Goal: Transaction & Acquisition: Book appointment/travel/reservation

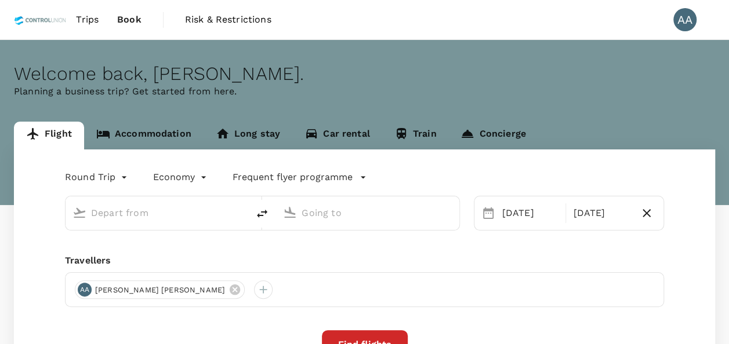
type input "[GEOGRAPHIC_DATA], [GEOGRAPHIC_DATA] (any)"
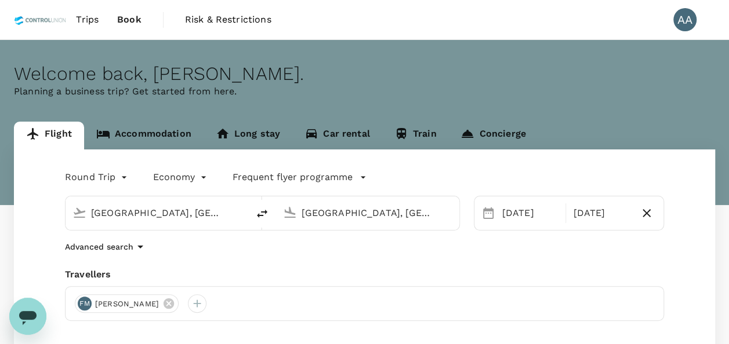
click at [152, 132] on link "Accommodation" at bounding box center [143, 136] width 119 height 28
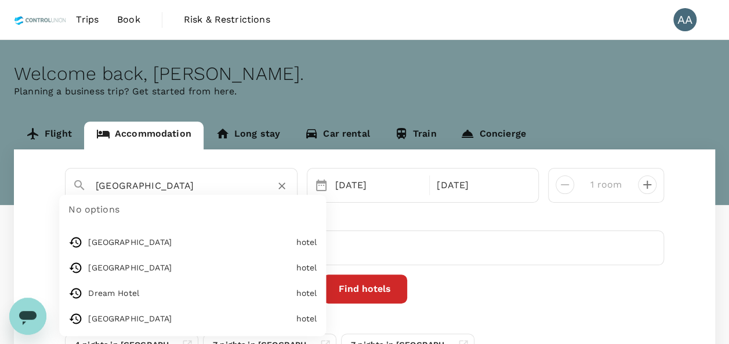
drag, startPoint x: 241, startPoint y: 188, endPoint x: -70, endPoint y: 183, distance: 310.2
click at [0, 183] on html "Trips Book Risk & Restrictions AA Welcome back , Anuratha . Planning a business…" at bounding box center [364, 230] width 729 height 460
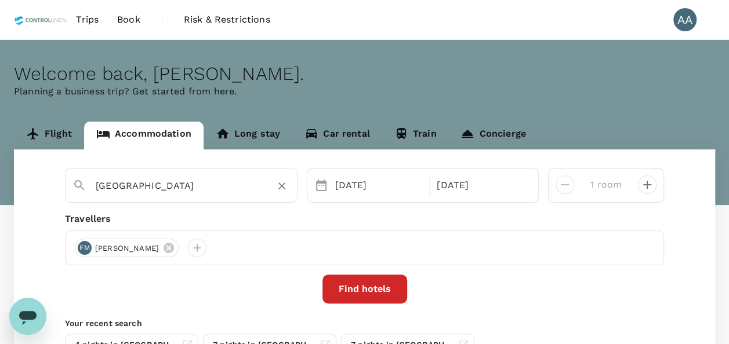
click at [241, 184] on input "Pegasus Hotel Shah Alam" at bounding box center [177, 186] width 162 height 18
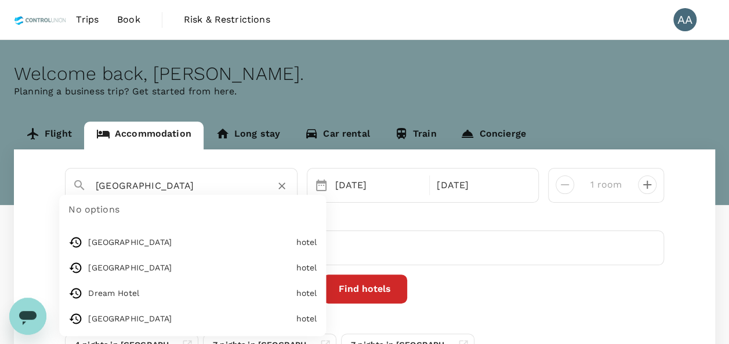
drag, startPoint x: 241, startPoint y: 184, endPoint x: 86, endPoint y: 179, distance: 155.4
click at [86, 179] on div "Pegasus Hotel Shah Alam" at bounding box center [176, 181] width 227 height 30
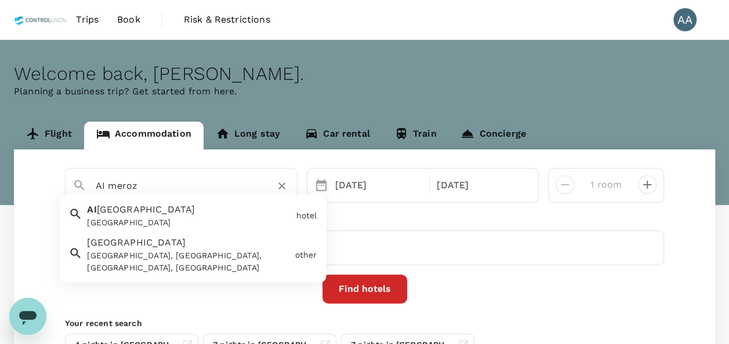
click at [146, 245] on span "Almeroz Hotel" at bounding box center [136, 243] width 99 height 11
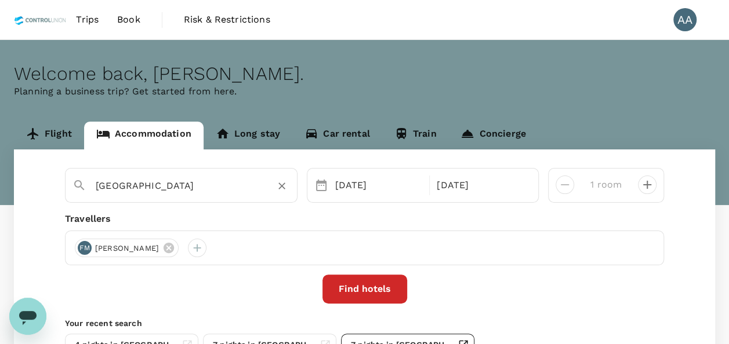
type input "Almeroz Hotel"
click at [214, 291] on div "Find hotels" at bounding box center [364, 289] width 599 height 29
click at [352, 181] on div "[DATE]" at bounding box center [378, 185] width 97 height 23
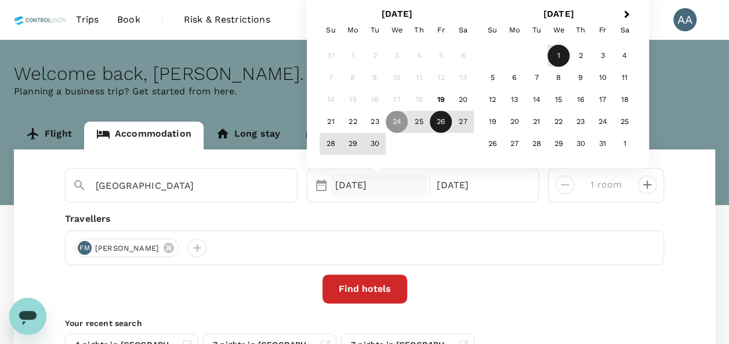
click at [439, 126] on div "26" at bounding box center [441, 122] width 22 height 22
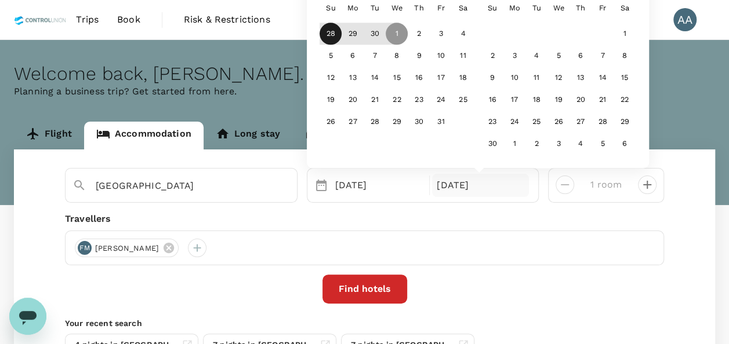
click at [336, 41] on div "28" at bounding box center [330, 34] width 22 height 22
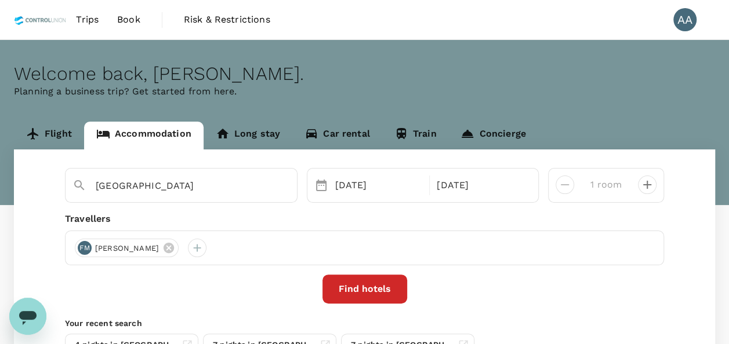
click at [654, 188] on button "decrease" at bounding box center [647, 185] width 19 height 19
type input "2 rooms"
click at [170, 249] on icon at bounding box center [168, 248] width 13 height 13
click at [77, 249] on div at bounding box center [84, 248] width 19 height 19
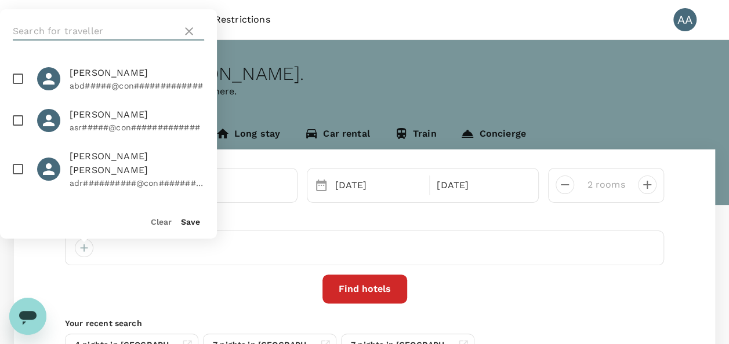
click at [74, 26] on input "text" at bounding box center [95, 31] width 165 height 19
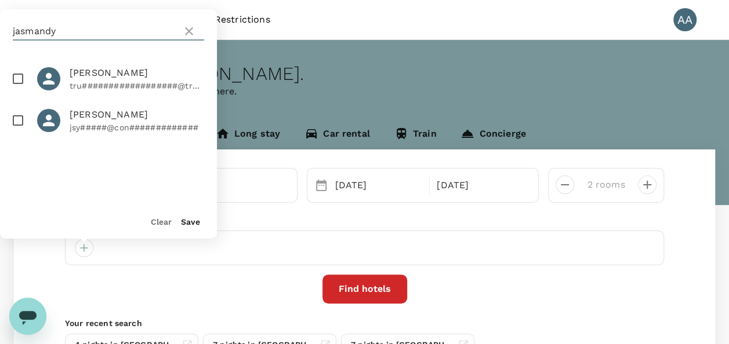
type input "jasmandy"
click at [22, 125] on input "checkbox" at bounding box center [18, 120] width 24 height 24
checkbox input "true"
click at [191, 217] on button "Save" at bounding box center [190, 221] width 19 height 9
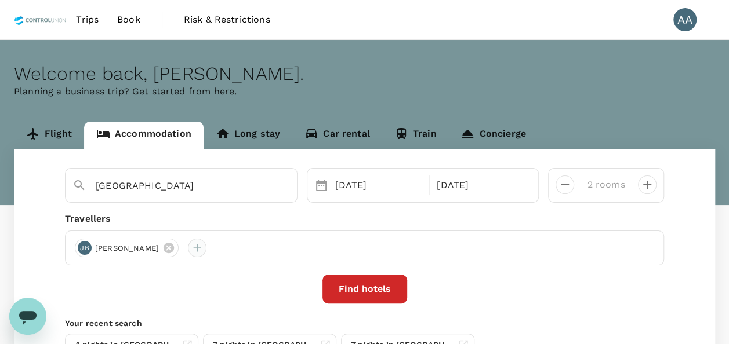
click at [206, 249] on div at bounding box center [197, 248] width 19 height 19
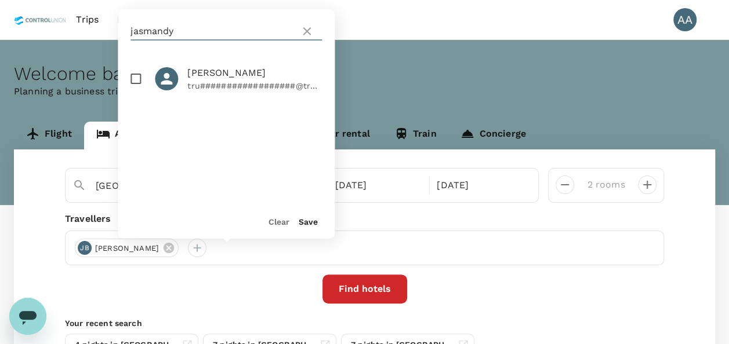
drag, startPoint x: 188, startPoint y: 30, endPoint x: 82, endPoint y: 35, distance: 105.6
click at [72, 32] on div "Trips Book Risk & Restrictions AA Welcome back , Anuratha . Planning a business…" at bounding box center [364, 230] width 729 height 460
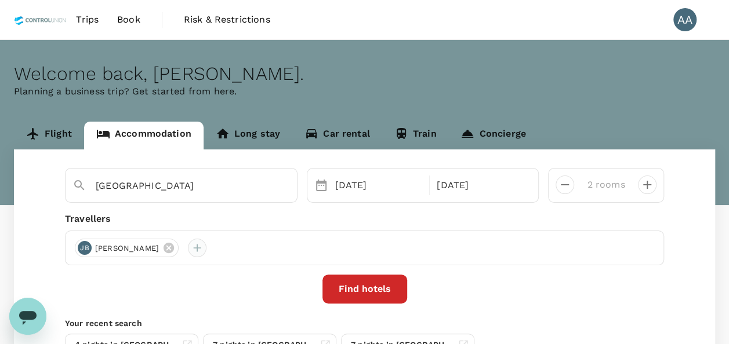
click at [206, 247] on div at bounding box center [197, 248] width 19 height 19
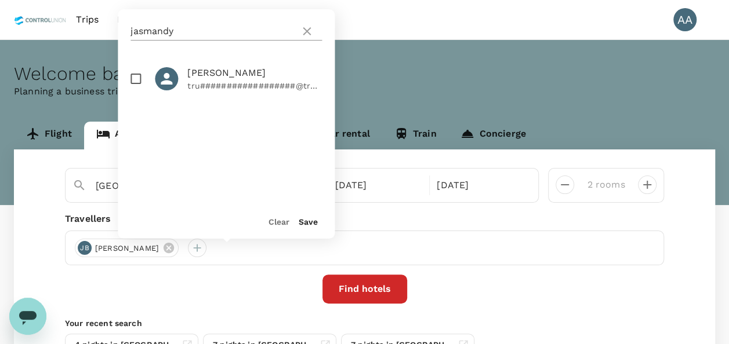
click at [305, 32] on icon at bounding box center [307, 31] width 8 height 8
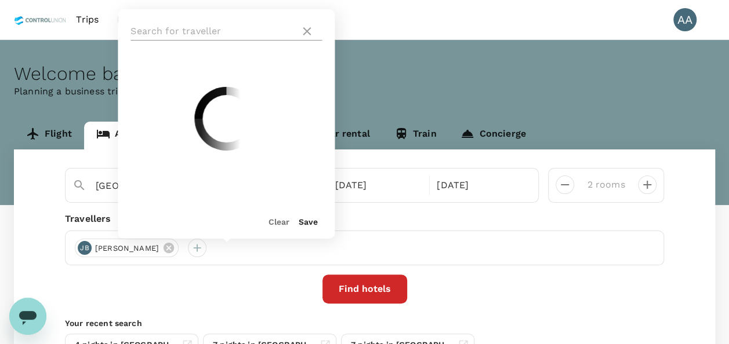
click at [275, 31] on input "text" at bounding box center [212, 31] width 165 height 19
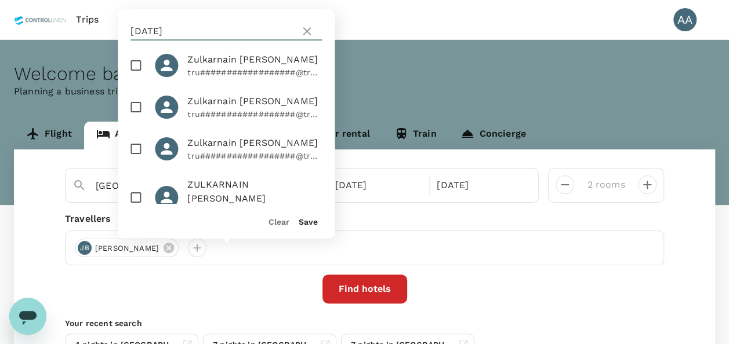
scroll to position [26, 0]
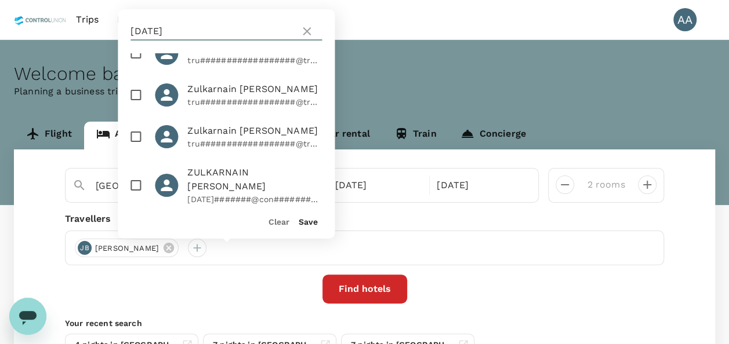
type input "zul"
click at [141, 182] on input "checkbox" at bounding box center [135, 185] width 24 height 24
checkbox input "true"
click at [310, 224] on button "Save" at bounding box center [308, 221] width 19 height 9
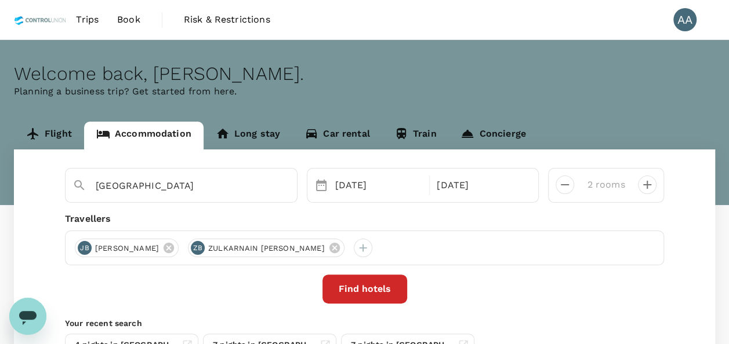
click at [356, 297] on button "Find hotels" at bounding box center [364, 289] width 85 height 29
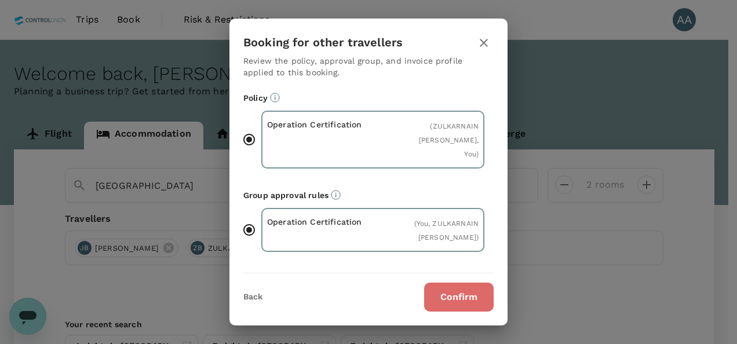
click at [454, 294] on button "Confirm" at bounding box center [459, 297] width 70 height 29
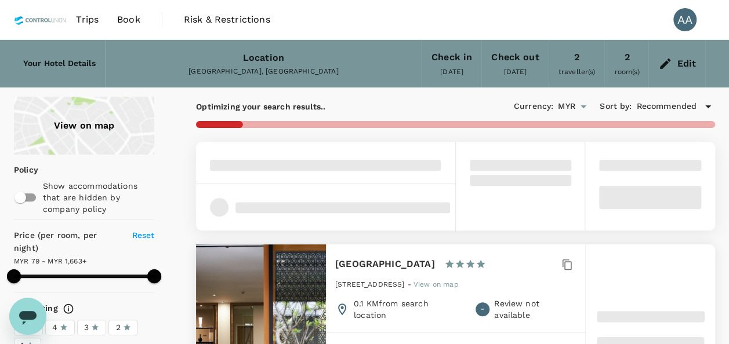
scroll to position [116, 0]
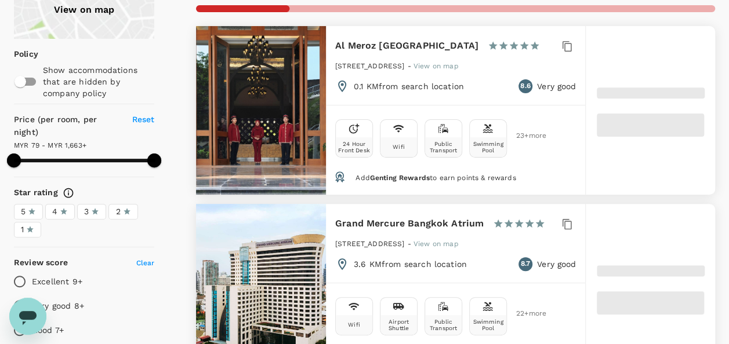
type input "1663.14"
type input "64.14"
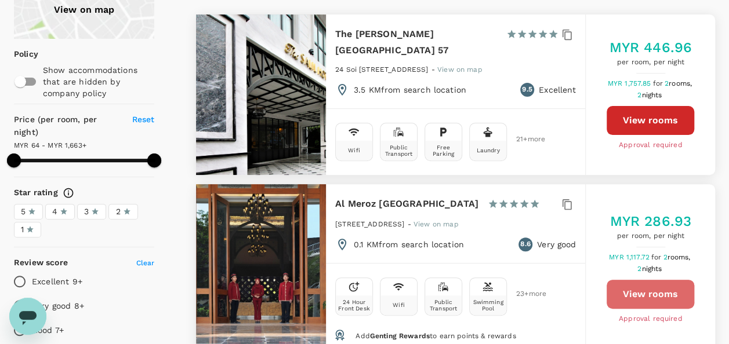
click at [621, 286] on button "View rooms" at bounding box center [650, 294] width 88 height 29
type input "1663.14"
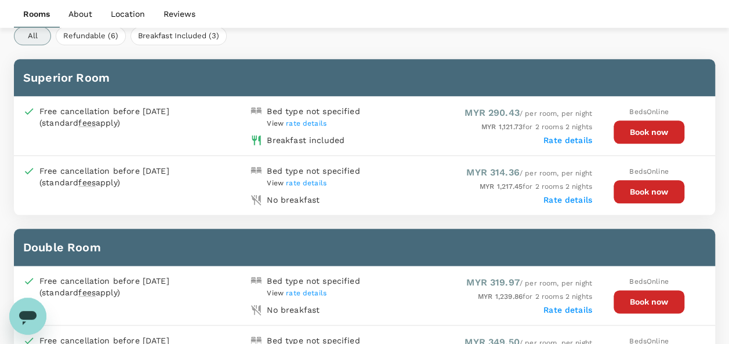
scroll to position [580, 0]
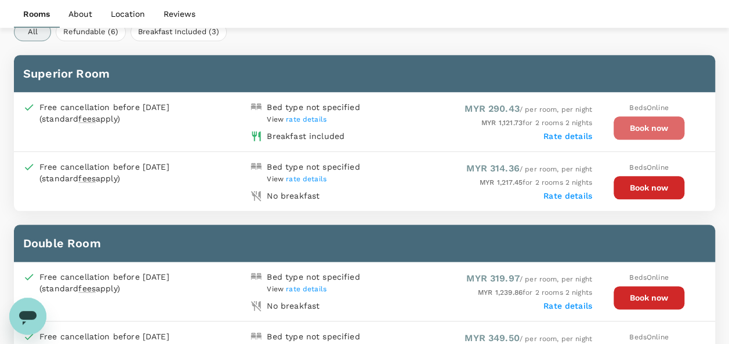
click at [624, 129] on button "Book now" at bounding box center [648, 128] width 71 height 23
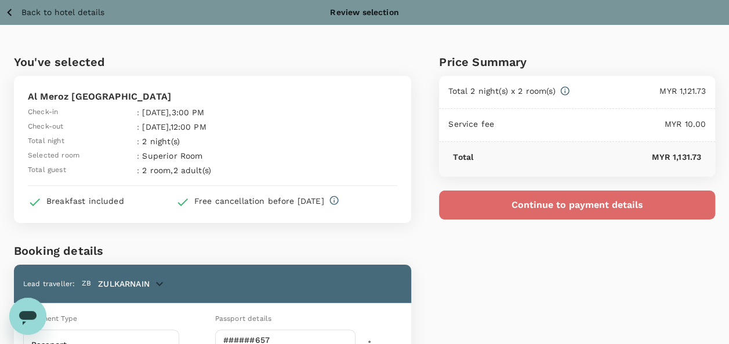
click at [483, 206] on button "Continue to payment details" at bounding box center [577, 205] width 276 height 29
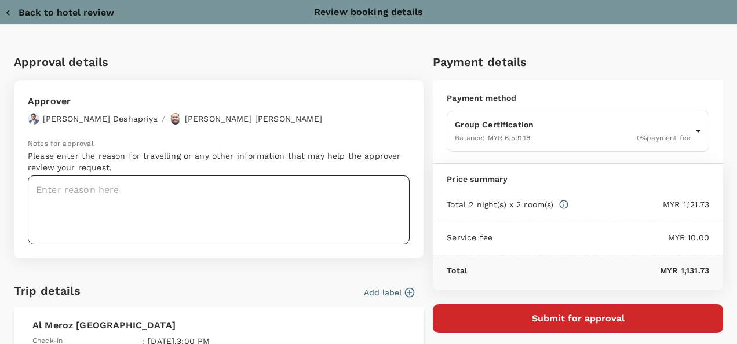
click at [160, 200] on textarea at bounding box center [219, 210] width 382 height 69
click at [6, 5] on div "Back to hotel review Review booking details" at bounding box center [369, 12] width 728 height 14
click at [10, 16] on icon "button" at bounding box center [8, 13] width 12 height 12
type input "9e254831-a140-43d4-90d9-f4bdc71b84d3"
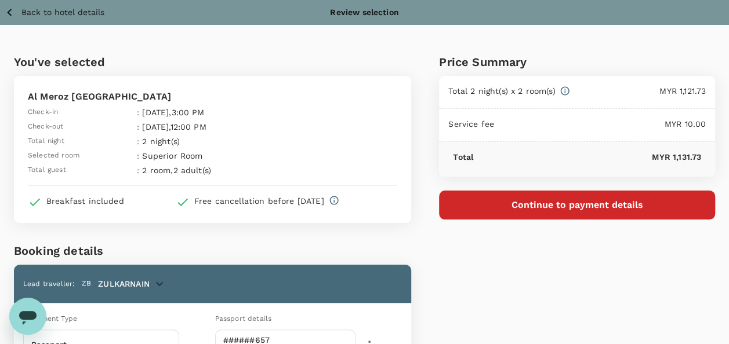
click at [9, 8] on icon "button" at bounding box center [9, 12] width 14 height 14
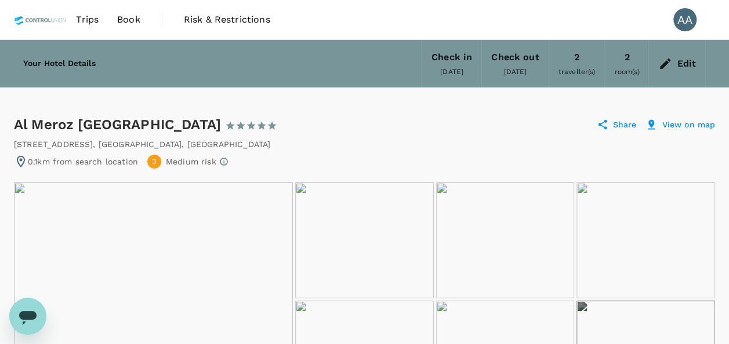
click at [666, 60] on icon at bounding box center [665, 64] width 14 height 14
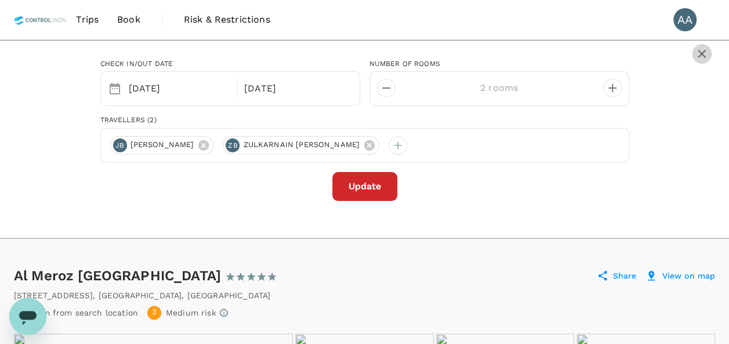
click at [703, 57] on icon "button" at bounding box center [701, 54] width 14 height 14
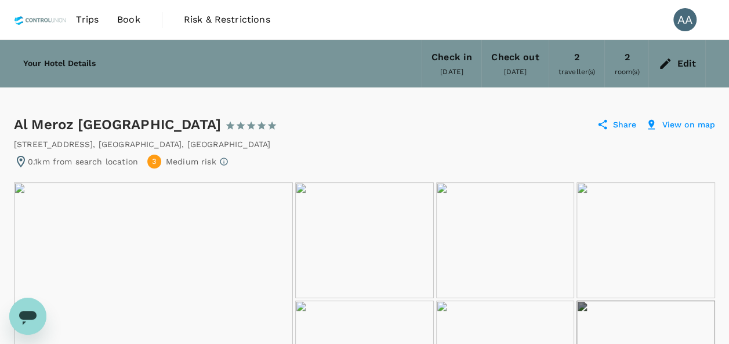
click at [132, 21] on span "Book" at bounding box center [128, 20] width 23 height 14
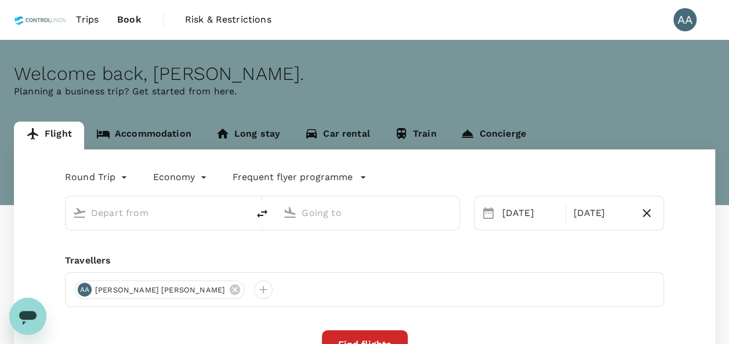
type input "Jakarta, Indonesia (any)"
type input "Kuala Lumpur, Malaysia (any)"
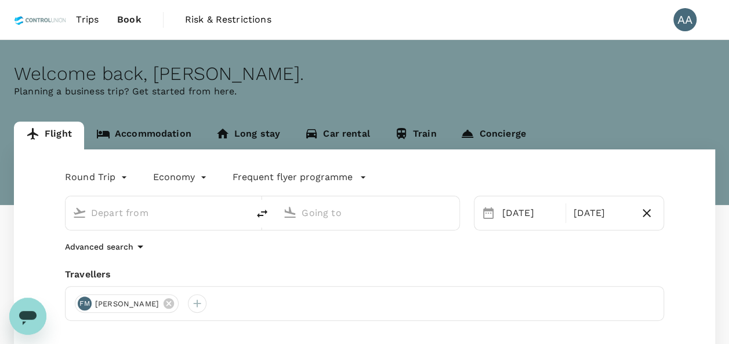
type input "Jakarta, Indonesia (any)"
type input "Kuala Lumpur, Malaysia (any)"
click at [157, 124] on link "Accommodation" at bounding box center [143, 136] width 119 height 28
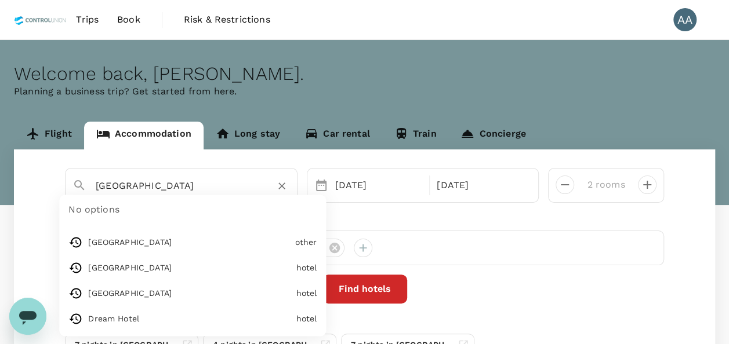
drag, startPoint x: 210, startPoint y: 183, endPoint x: 48, endPoint y: 165, distance: 163.4
click at [48, 165] on div "Thailand No options Almeroz Hotel other Pegasus Hotel Shah Alam hotel Hotel Cas…" at bounding box center [364, 268] width 701 height 237
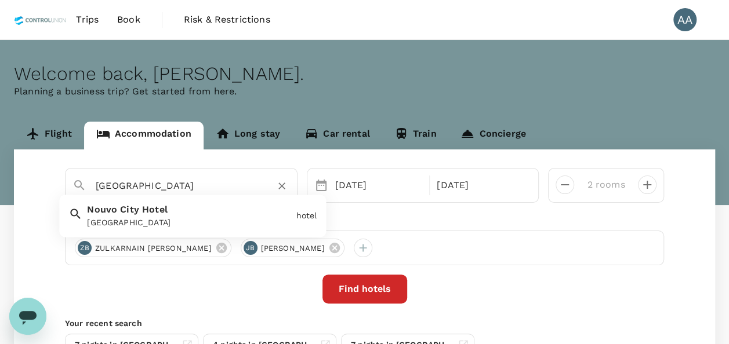
click at [239, 224] on div "Nouvo City Hotel" at bounding box center [189, 223] width 204 height 12
type input "Nouvo City Hotel"
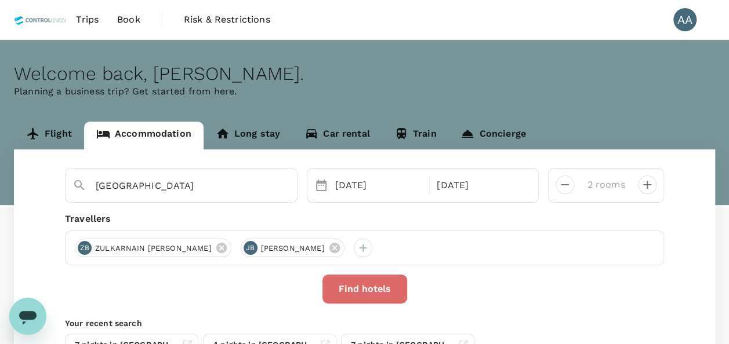
click at [358, 280] on button "Find hotels" at bounding box center [364, 289] width 85 height 29
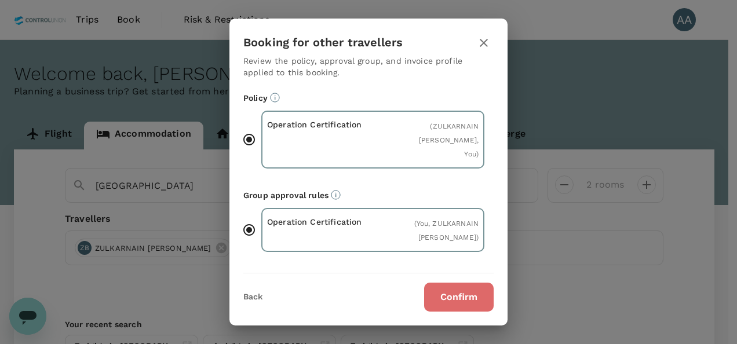
click at [441, 299] on button "Confirm" at bounding box center [459, 297] width 70 height 29
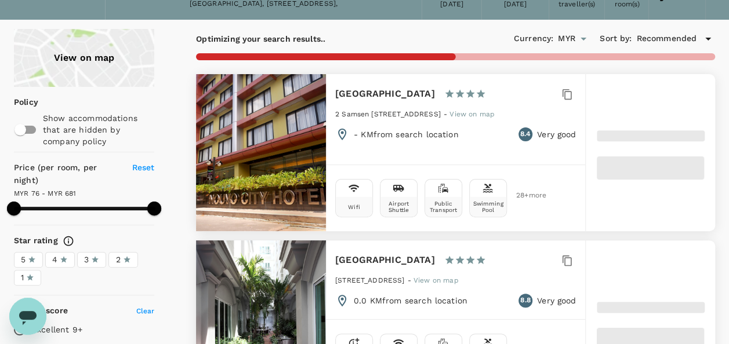
scroll to position [58, 0]
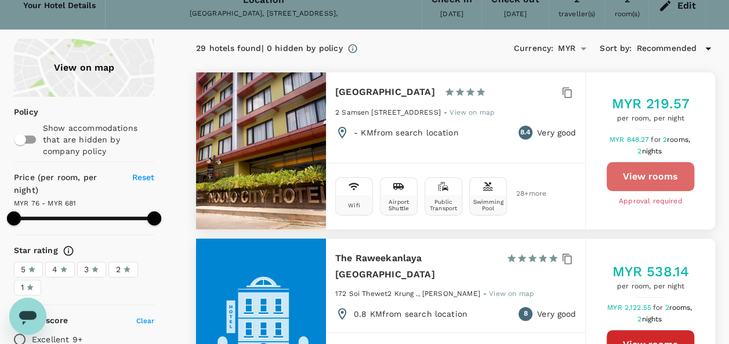
click at [645, 174] on button "View rooms" at bounding box center [650, 176] width 88 height 29
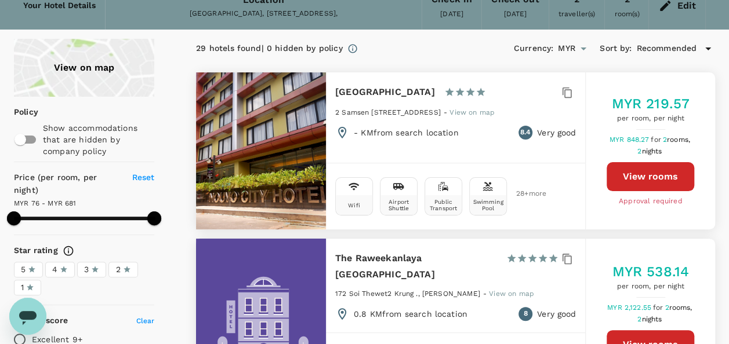
type input "680.51"
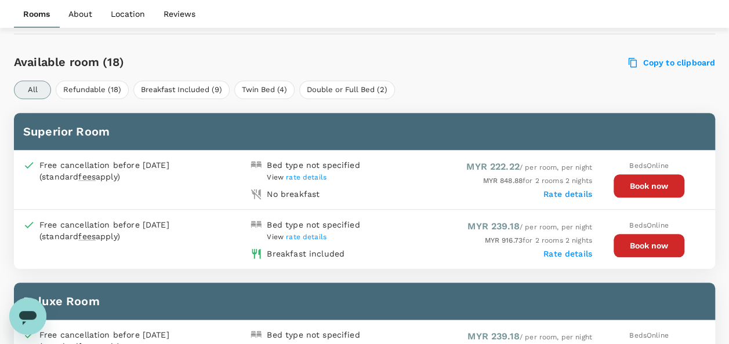
scroll to position [580, 0]
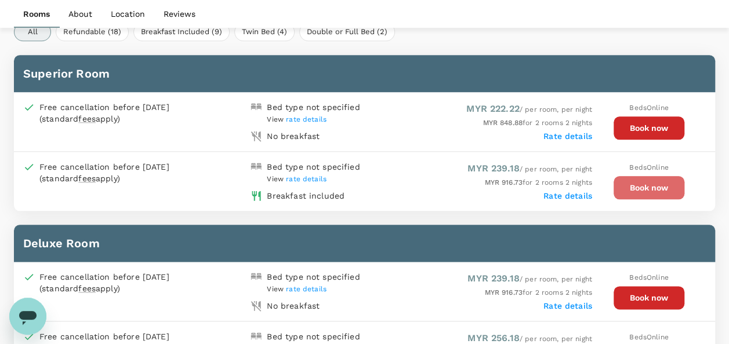
click at [660, 190] on button "Book now" at bounding box center [648, 187] width 71 height 23
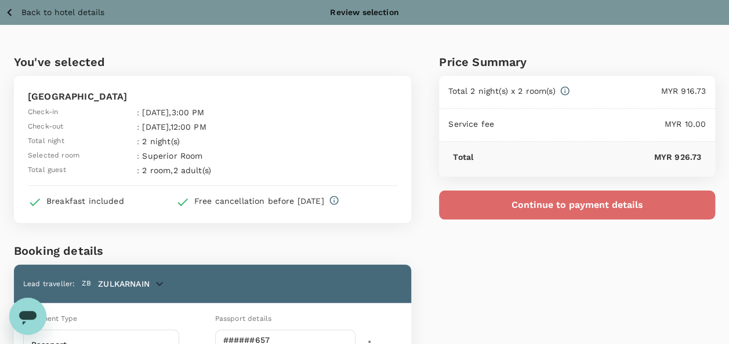
click at [554, 201] on button "Continue to payment details" at bounding box center [577, 205] width 276 height 29
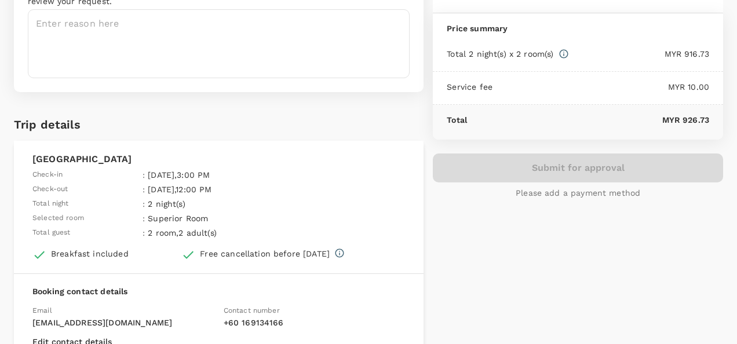
type input "9e254831-a140-43d4-90d9-f4bdc71b84d3"
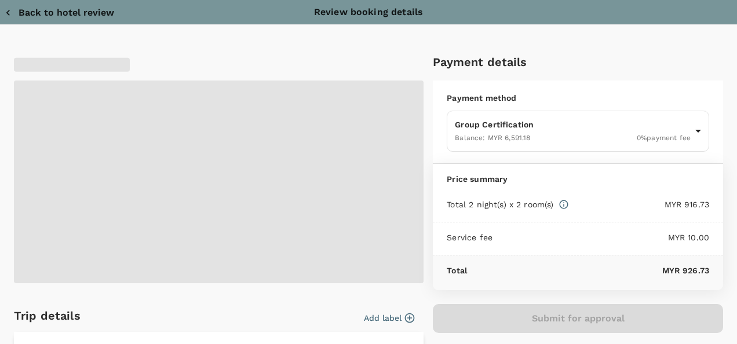
click at [174, 201] on span at bounding box center [219, 182] width 410 height 203
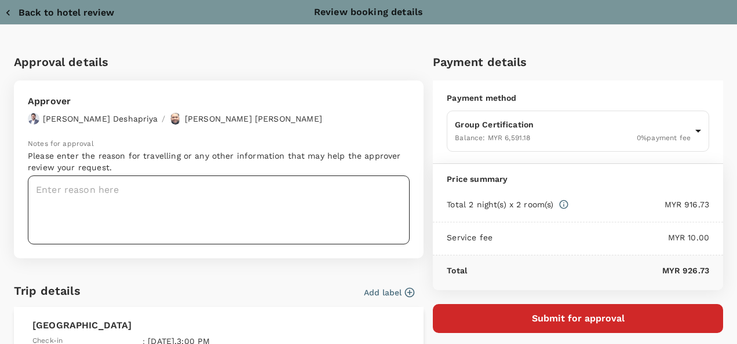
click at [188, 201] on textarea at bounding box center [219, 210] width 382 height 69
click at [121, 196] on textarea at bounding box center [219, 210] width 382 height 69
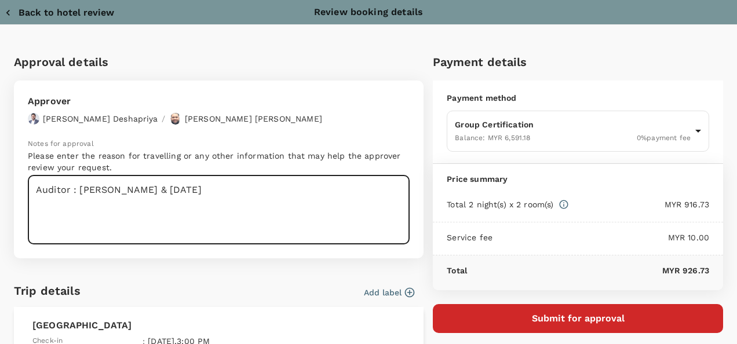
click at [219, 193] on textarea "Auditor : Jasmandy & Zul" at bounding box center [219, 210] width 382 height 69
click at [199, 217] on textarea "Auditor : Jasmandy & Zul Prgm : AS Audit Date : 21st Sept- 04th Oct" at bounding box center [219, 210] width 382 height 69
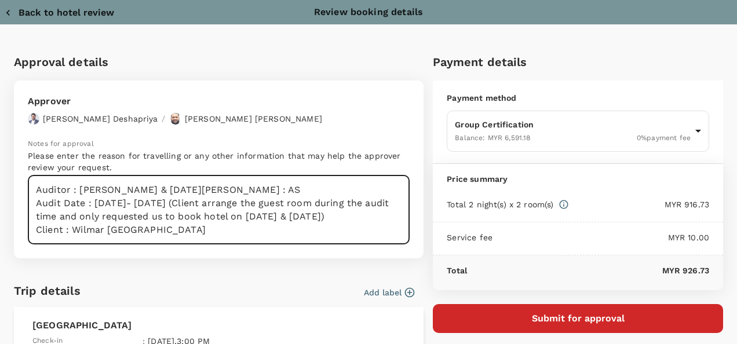
scroll to position [17, 0]
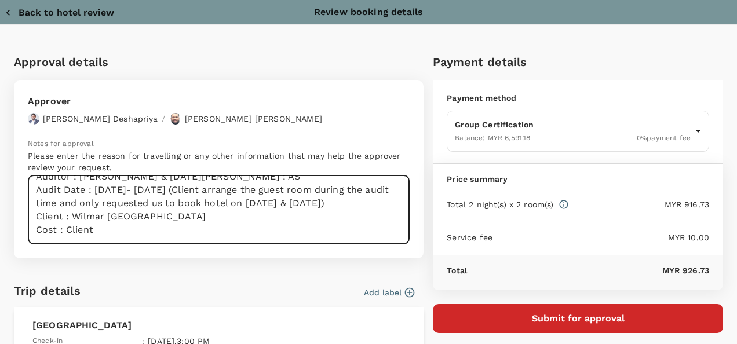
drag, startPoint x: 149, startPoint y: 225, endPoint x: 77, endPoint y: 223, distance: 72.5
click at [77, 223] on textarea "Auditor : Jasmandy & Zul Prgm : AS Audit Date : 21st Sept- 04th Oct (Client arr…" at bounding box center [219, 210] width 382 height 69
paste textarea "NDPE Sugar"
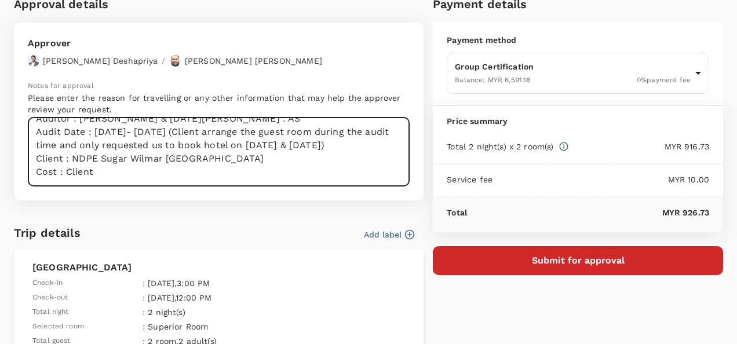
click at [187, 131] on textarea "Auditor : Jasmandy & Zul Prgm : AS Audit Date : 21st Sept- 04th Oct (Client arr…" at bounding box center [219, 152] width 382 height 69
type textarea "Auditor : Jasmandy & Zul Prgm : AS Audit Date : 21st Sept- 04th Oct 2025 (Clien…"
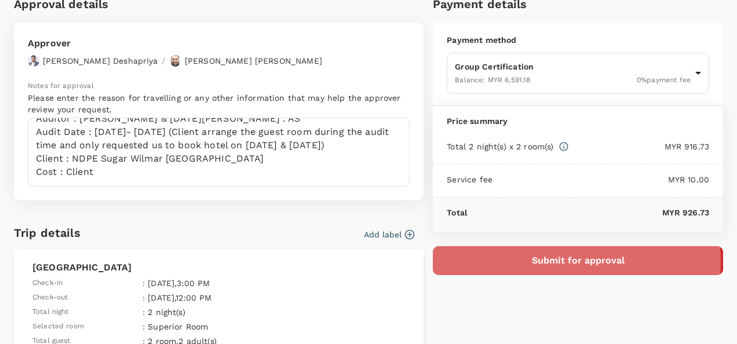
click at [547, 261] on button "Submit for approval" at bounding box center [578, 260] width 290 height 29
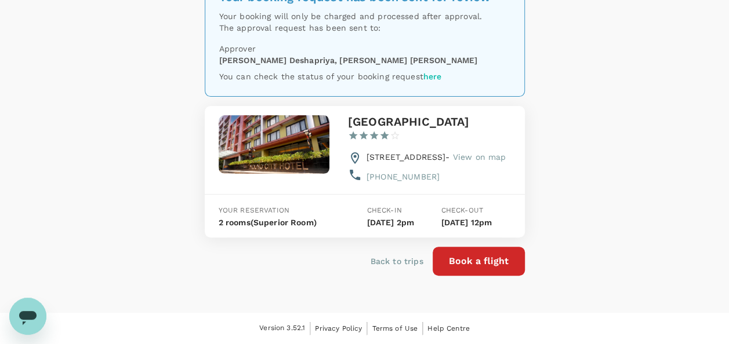
scroll to position [90, 0]
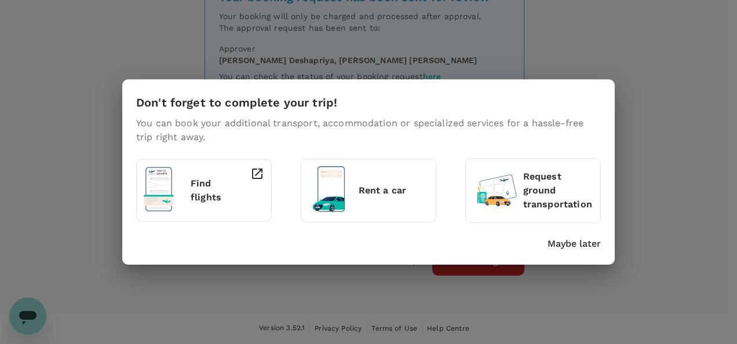
click at [588, 245] on p "Maybe later" at bounding box center [574, 244] width 53 height 14
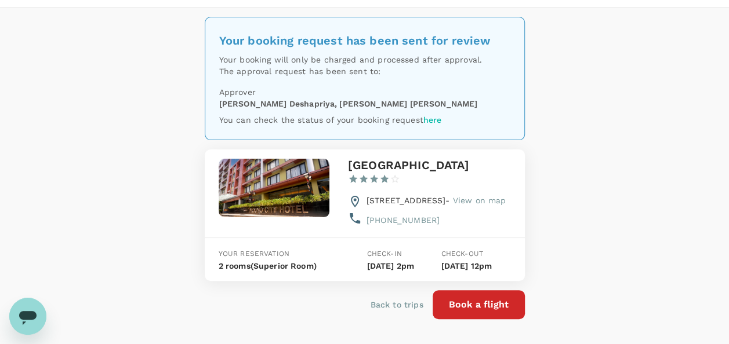
scroll to position [0, 0]
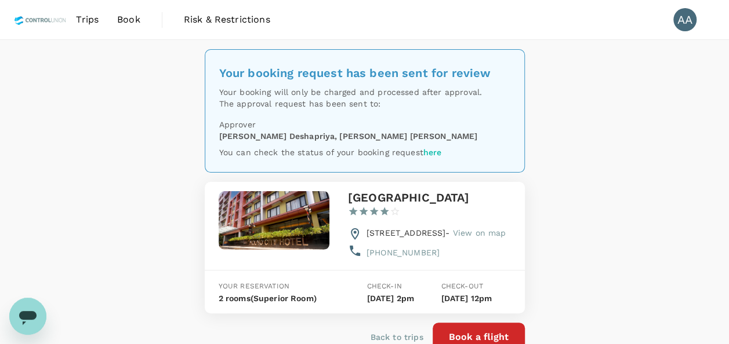
click at [116, 17] on link "Book" at bounding box center [129, 19] width 42 height 39
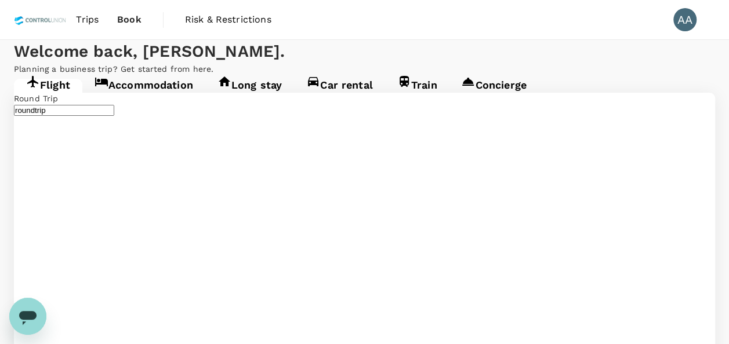
type input "[GEOGRAPHIC_DATA], [GEOGRAPHIC_DATA] (any)"
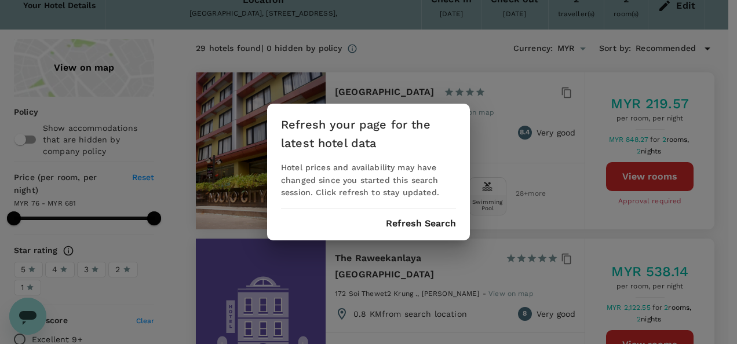
click at [428, 229] on div "Refresh your page for the latest hotel data Hotel prices and availability may h…" at bounding box center [368, 172] width 203 height 137
click at [410, 220] on button "Refresh Search" at bounding box center [421, 224] width 70 height 10
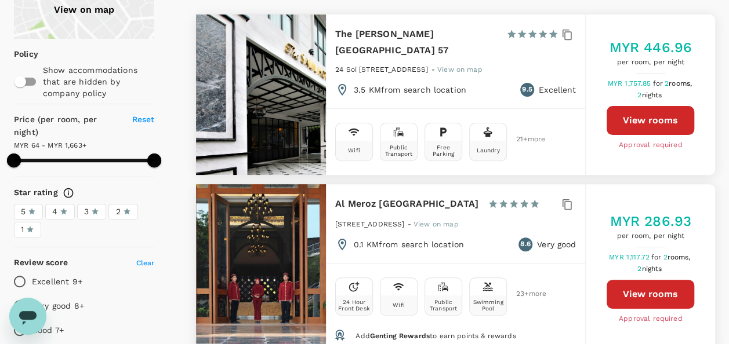
type input "1663.14"
